Goal: Task Accomplishment & Management: Use online tool/utility

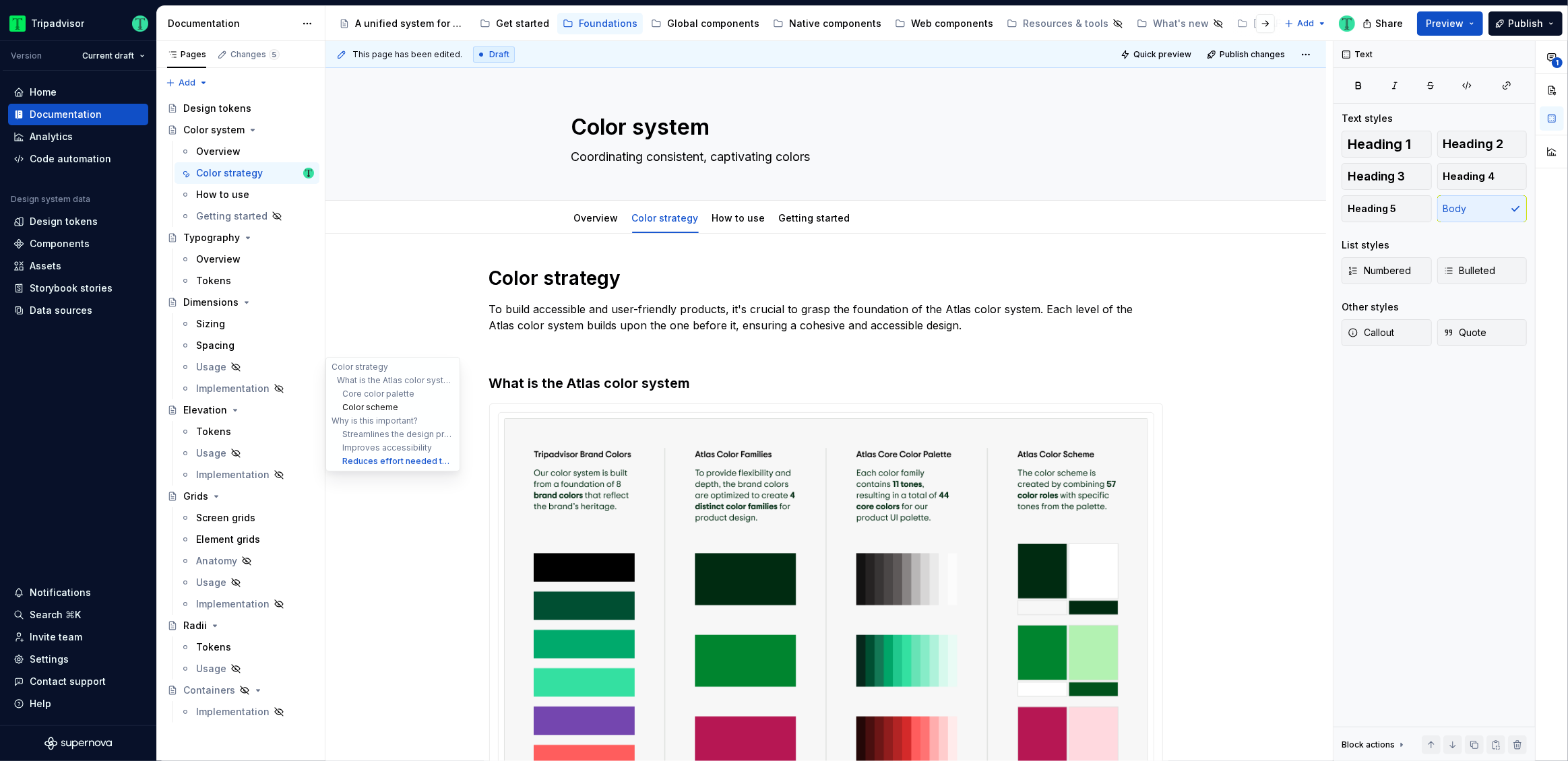
scroll to position [1301, 0]
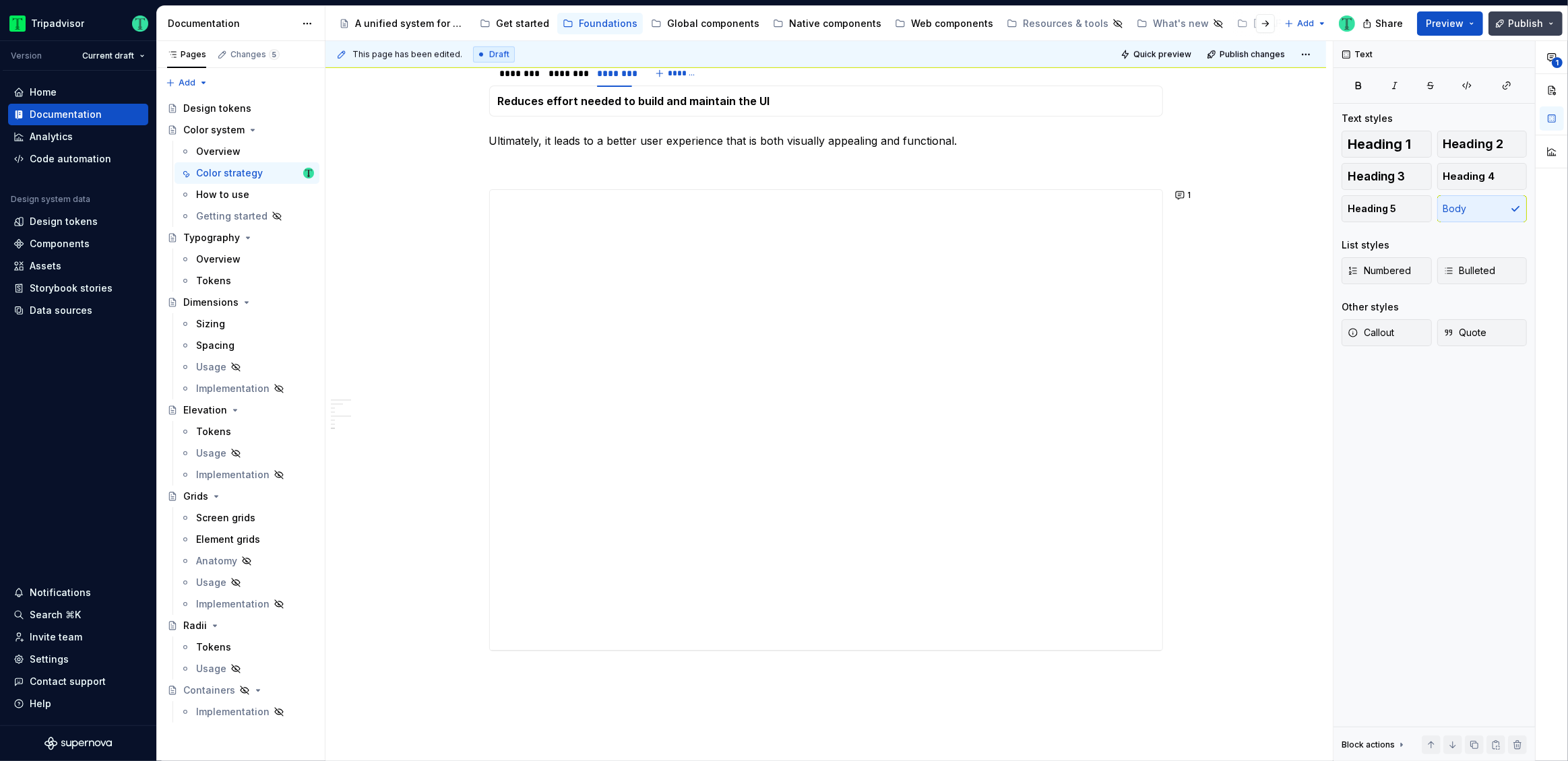
click at [1536, 21] on span "Publish" at bounding box center [1525, 23] width 35 height 13
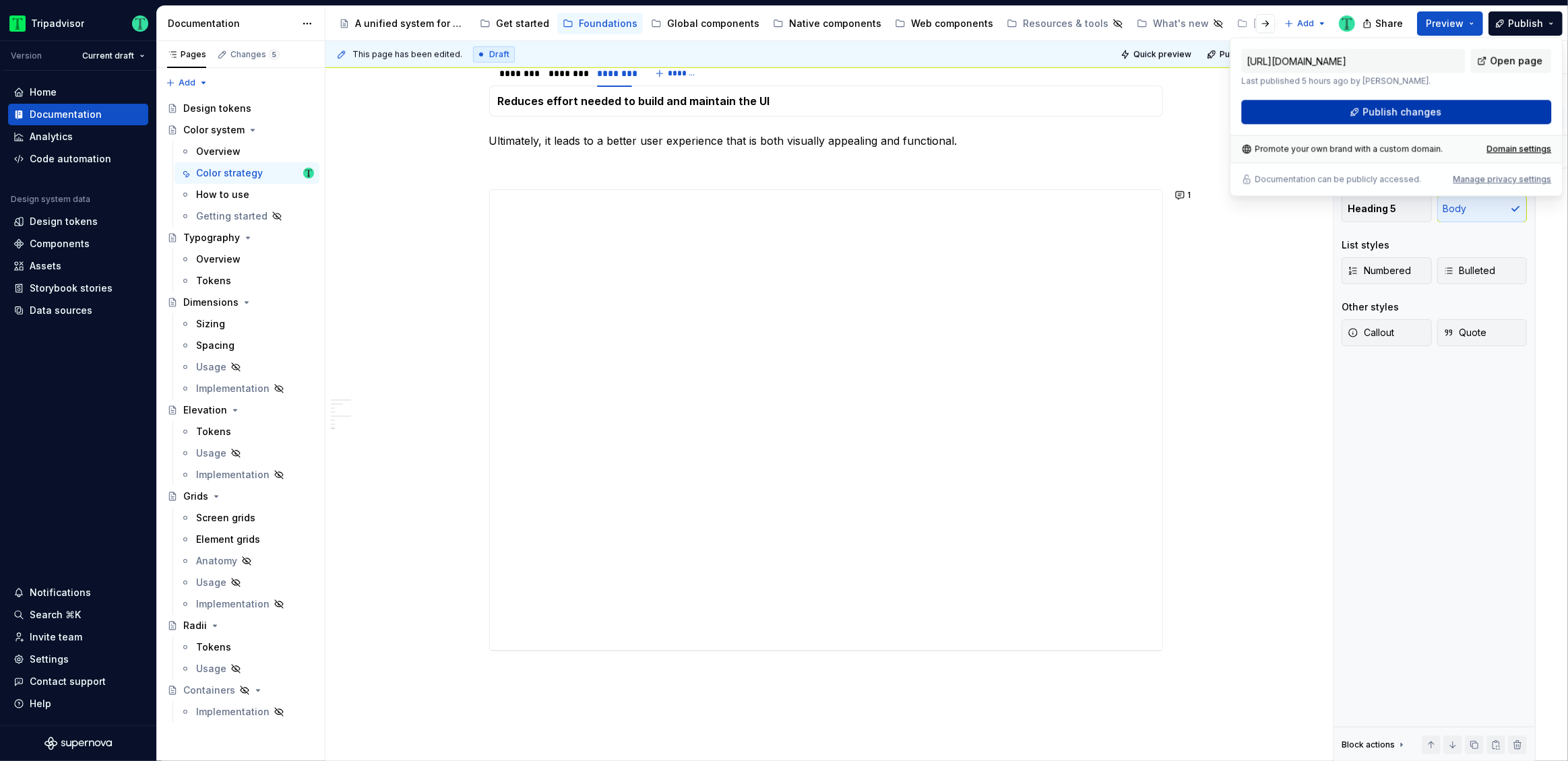
click at [1362, 111] on button "Publish changes" at bounding box center [1396, 112] width 310 height 25
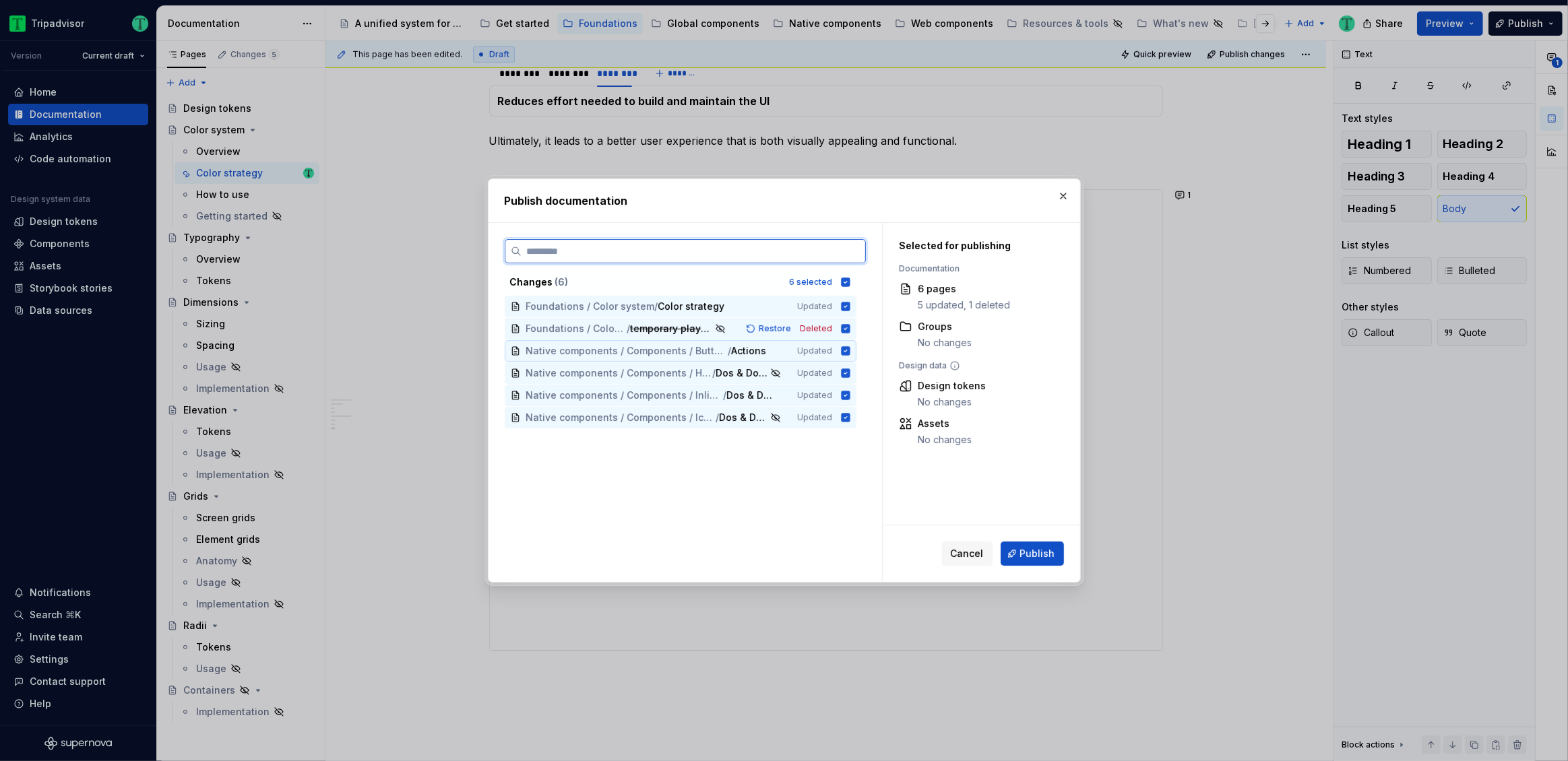
click at [844, 353] on icon at bounding box center [845, 350] width 9 height 9
click at [847, 374] on icon at bounding box center [845, 373] width 9 height 9
click at [844, 397] on icon at bounding box center [845, 395] width 9 height 9
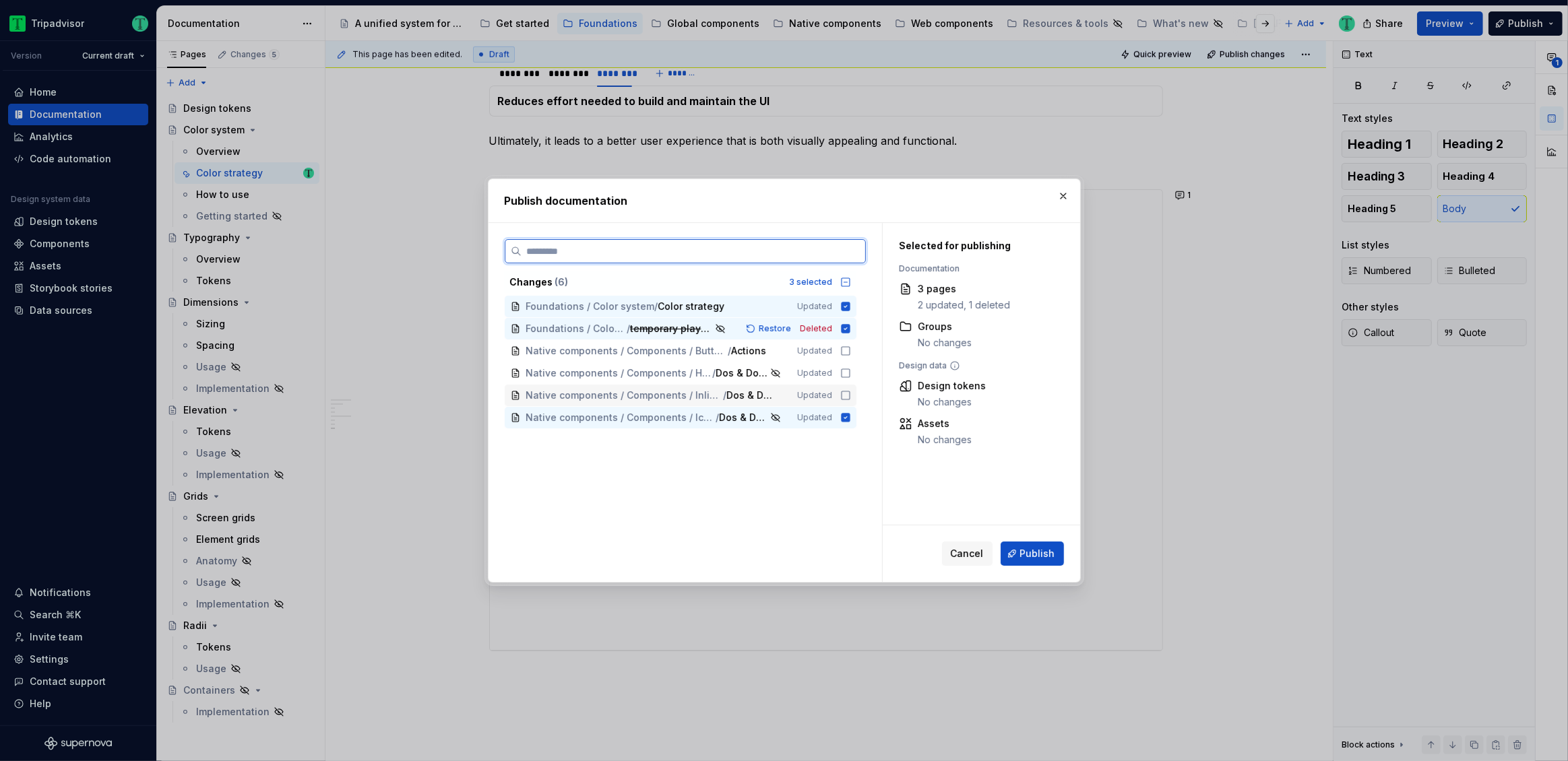
click at [844, 394] on icon at bounding box center [845, 396] width 11 height 11
click at [844, 370] on icon at bounding box center [845, 373] width 11 height 11
click at [844, 350] on icon at bounding box center [845, 351] width 11 height 11
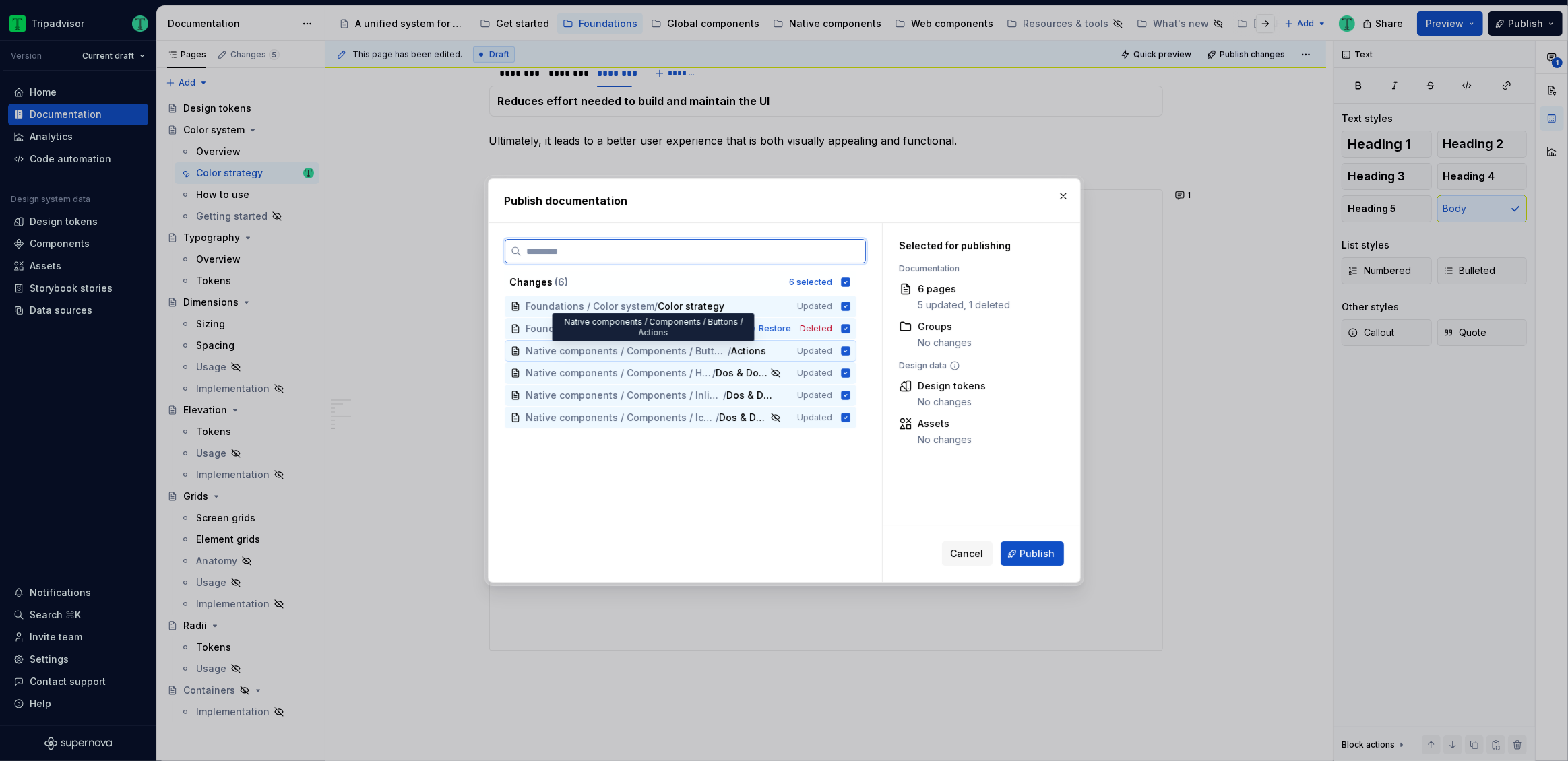
click at [639, 352] on span "Native components / Components / Buttons" at bounding box center [627, 350] width 201 height 13
click at [644, 349] on span "Native components / Components / Buttons" at bounding box center [627, 350] width 201 height 13
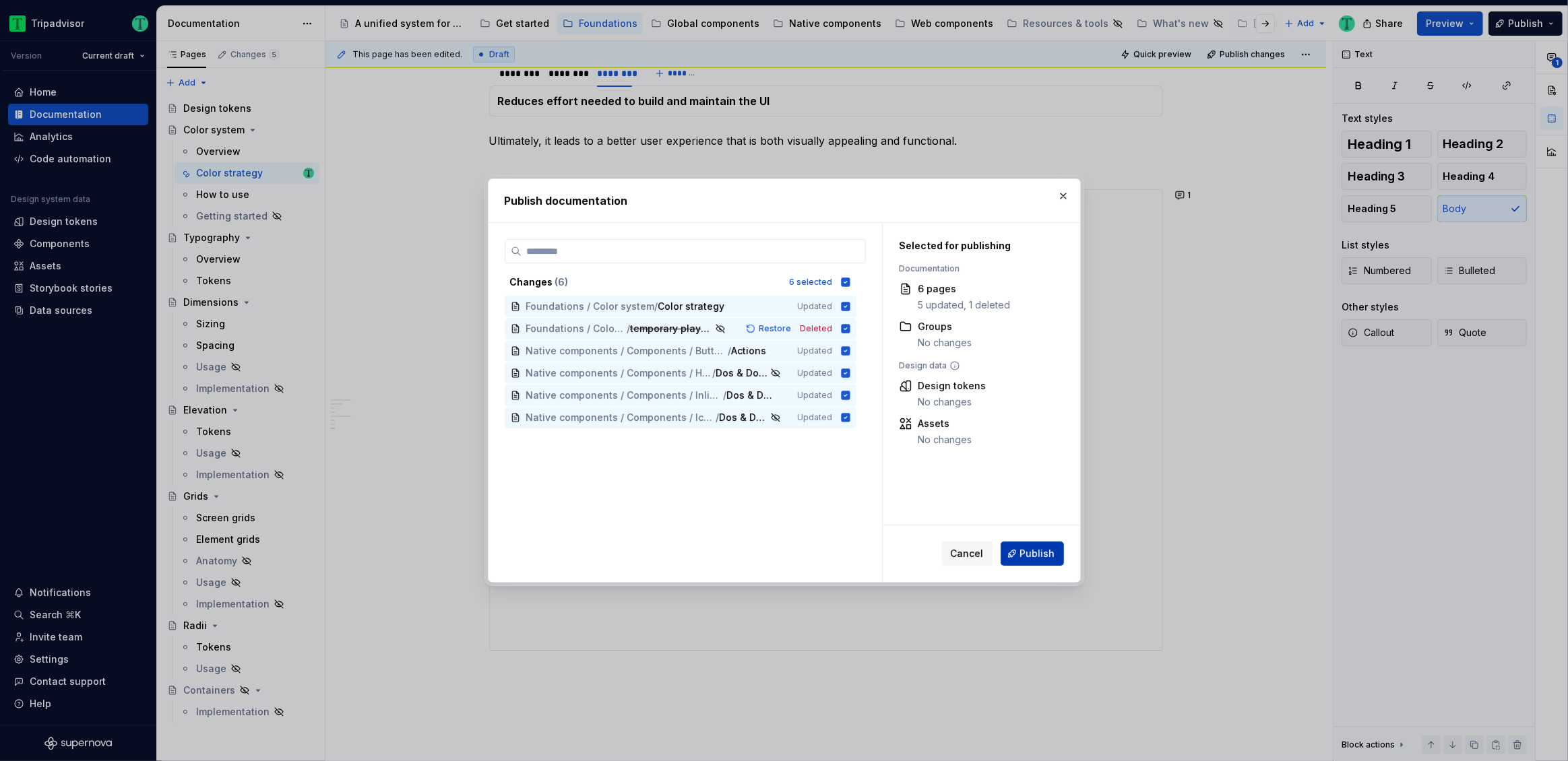
click at [1025, 550] on span "Publish" at bounding box center [1038, 553] width 35 height 13
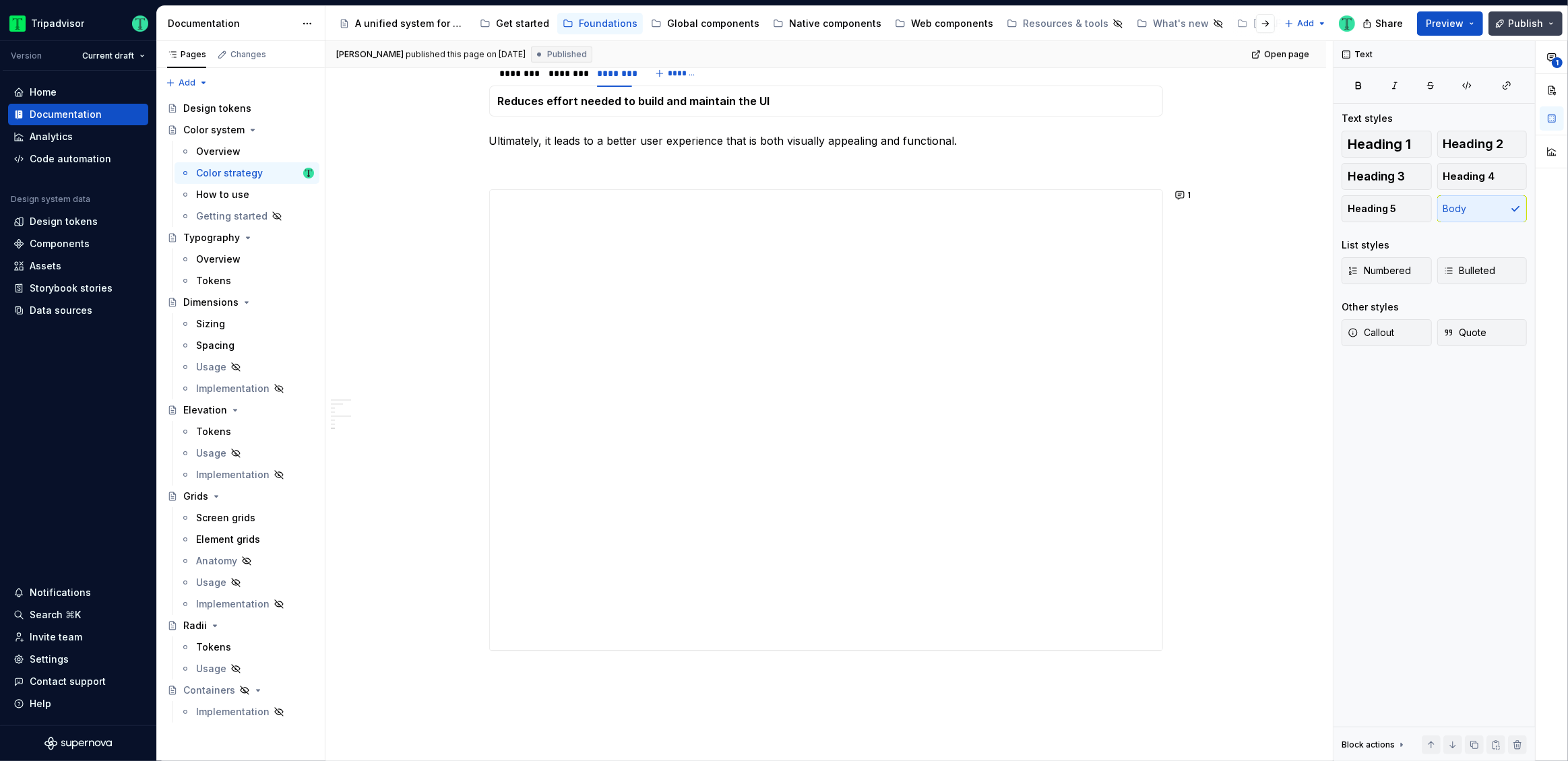
click at [1552, 17] on button "Publish" at bounding box center [1525, 23] width 74 height 25
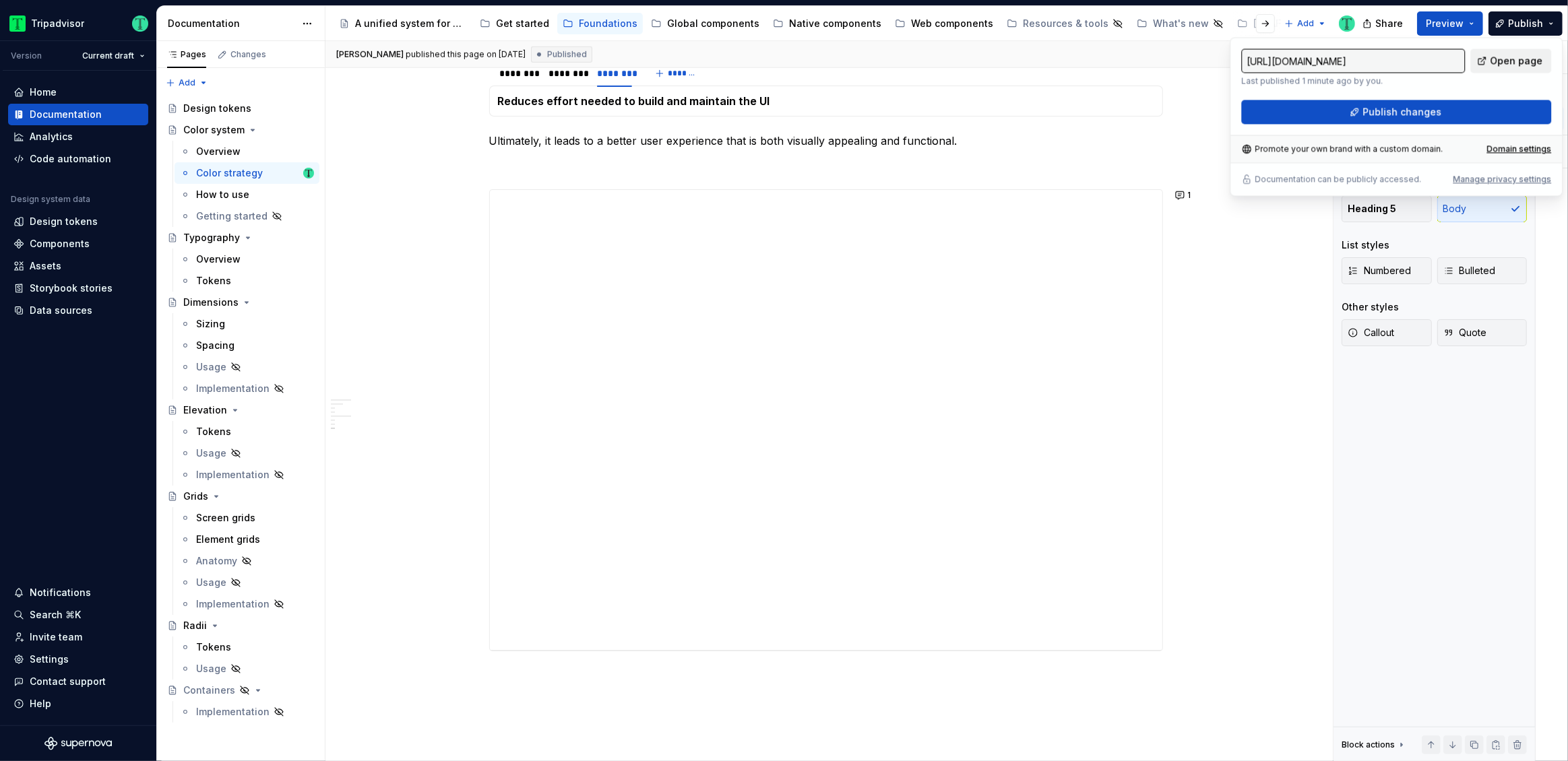
click at [1505, 66] on span "Open page" at bounding box center [1516, 60] width 52 height 13
type textarea "*"
